Goal: Information Seeking & Learning: Understand process/instructions

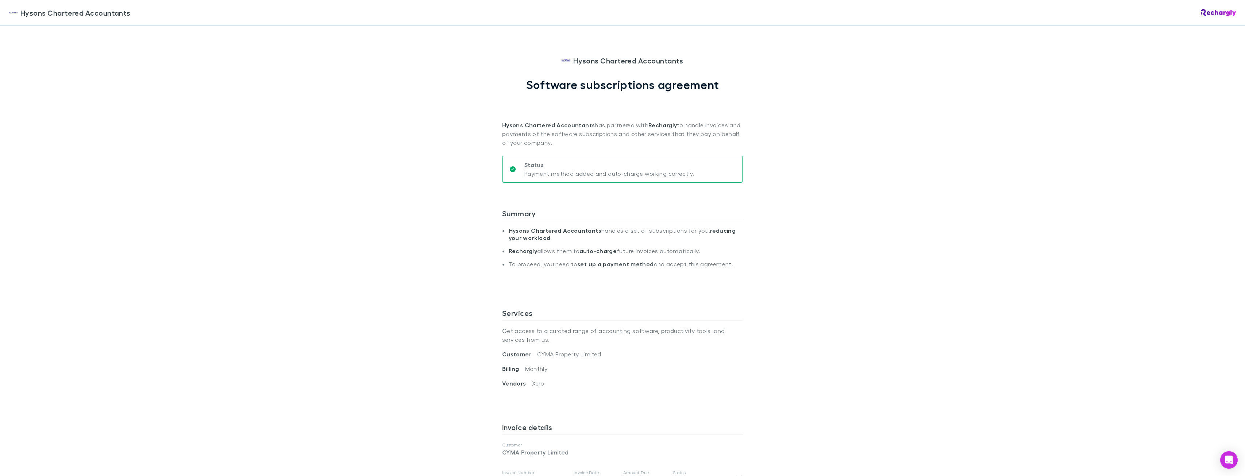
click at [1164, 219] on div "Hysons Chartered Accountants Hysons Chartered Accountants Software subscription…" at bounding box center [622, 238] width 1245 height 476
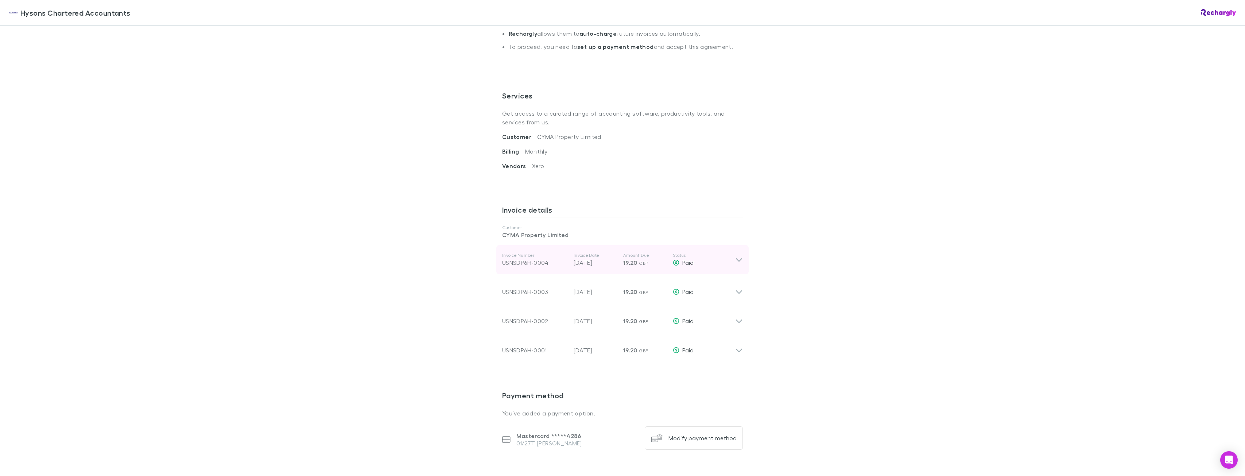
scroll to position [219, 0]
click at [739, 257] on icon at bounding box center [739, 258] width 8 height 9
click at [739, 259] on icon at bounding box center [739, 258] width 6 height 4
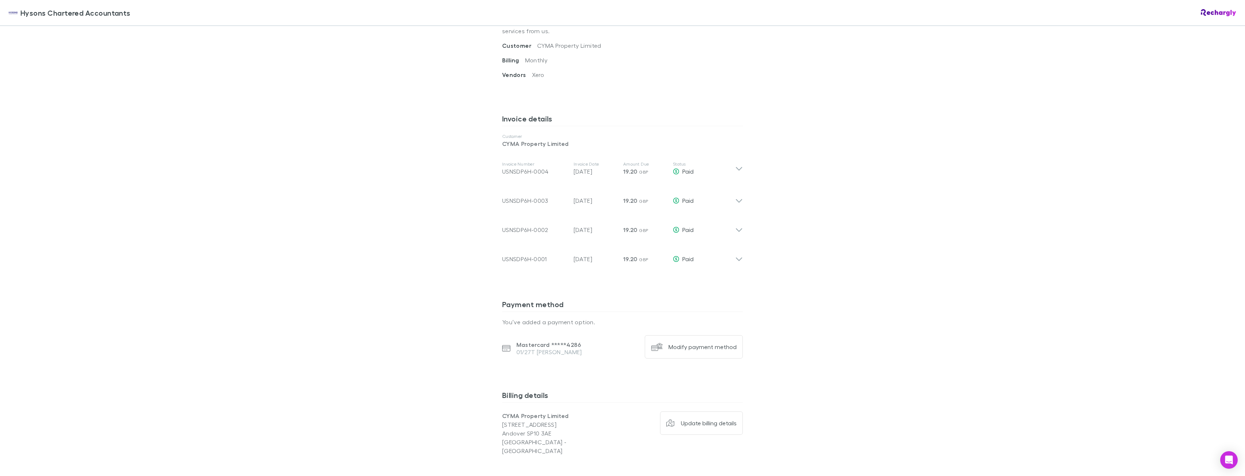
scroll to position [296, 0]
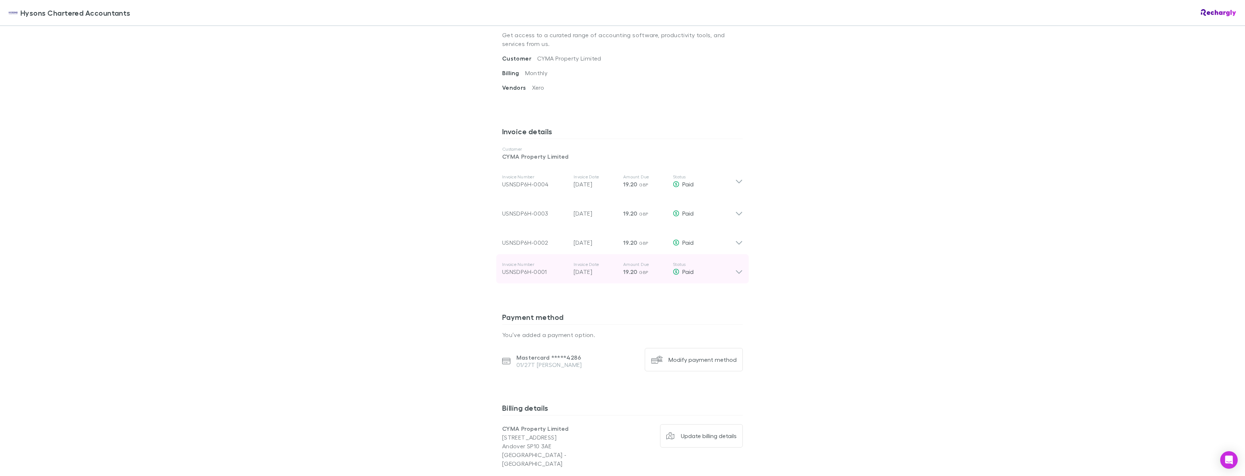
click at [645, 269] on span "GBP" at bounding box center [643, 271] width 9 height 5
click at [652, 240] on p "19.20 GBP" at bounding box center [645, 242] width 44 height 9
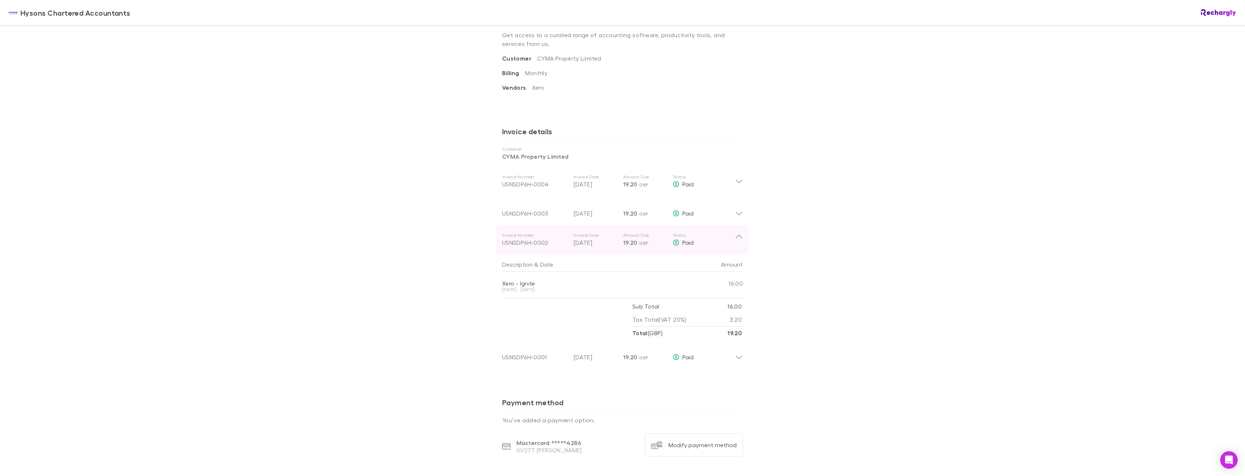
click at [652, 240] on p "19.20 GBP" at bounding box center [645, 242] width 44 height 9
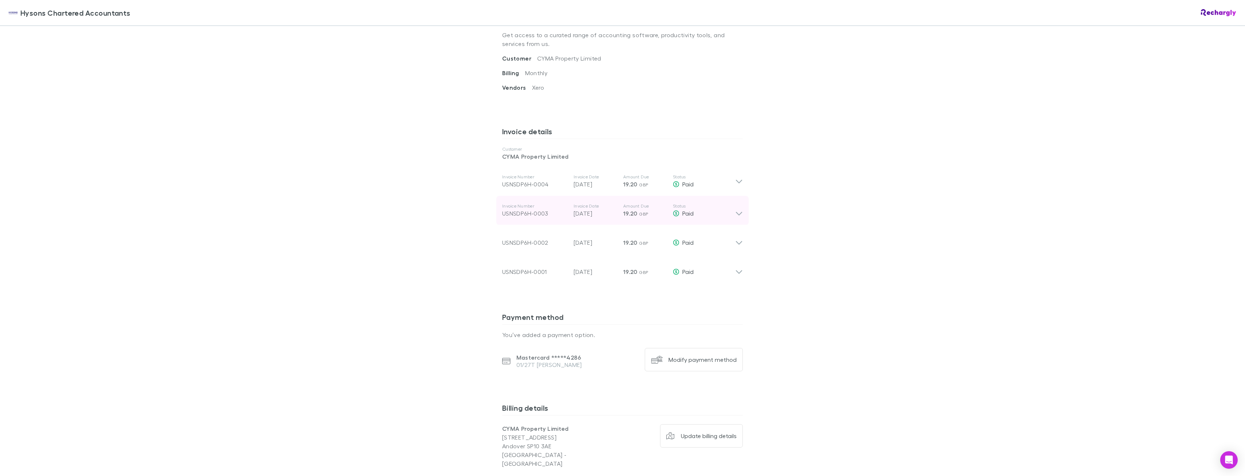
click at [649, 215] on p "19.20 GBP" at bounding box center [645, 213] width 44 height 9
click at [643, 182] on span "GBP" at bounding box center [643, 184] width 9 height 5
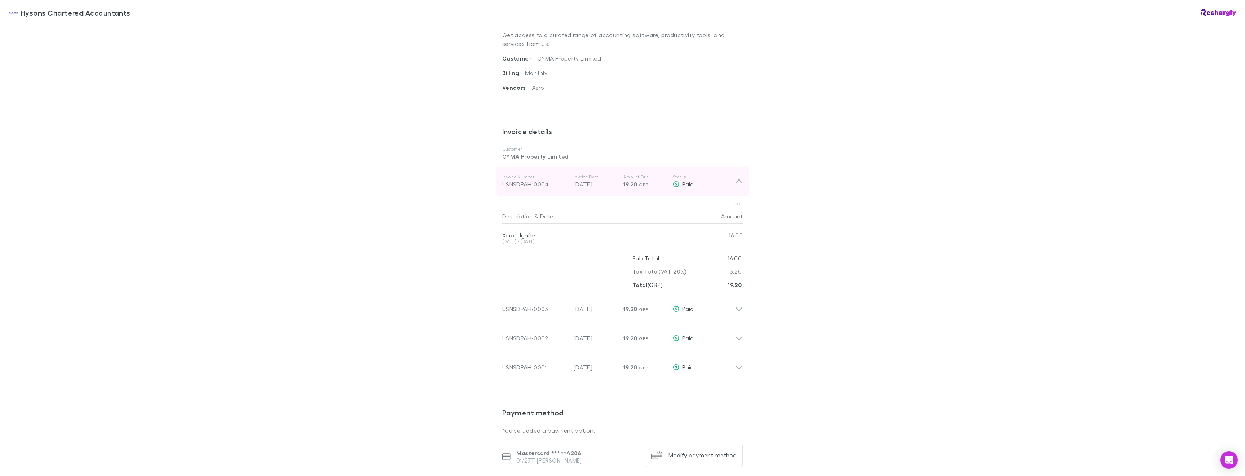
click at [643, 182] on span "GBP" at bounding box center [643, 184] width 9 height 5
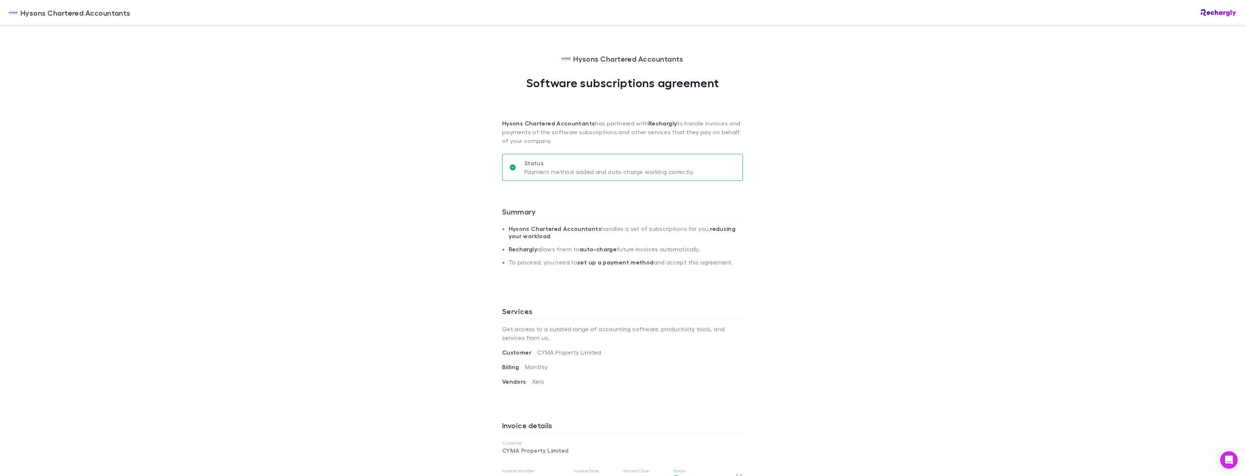
scroll to position [0, 0]
